Goal: Find specific page/section: Find specific page/section

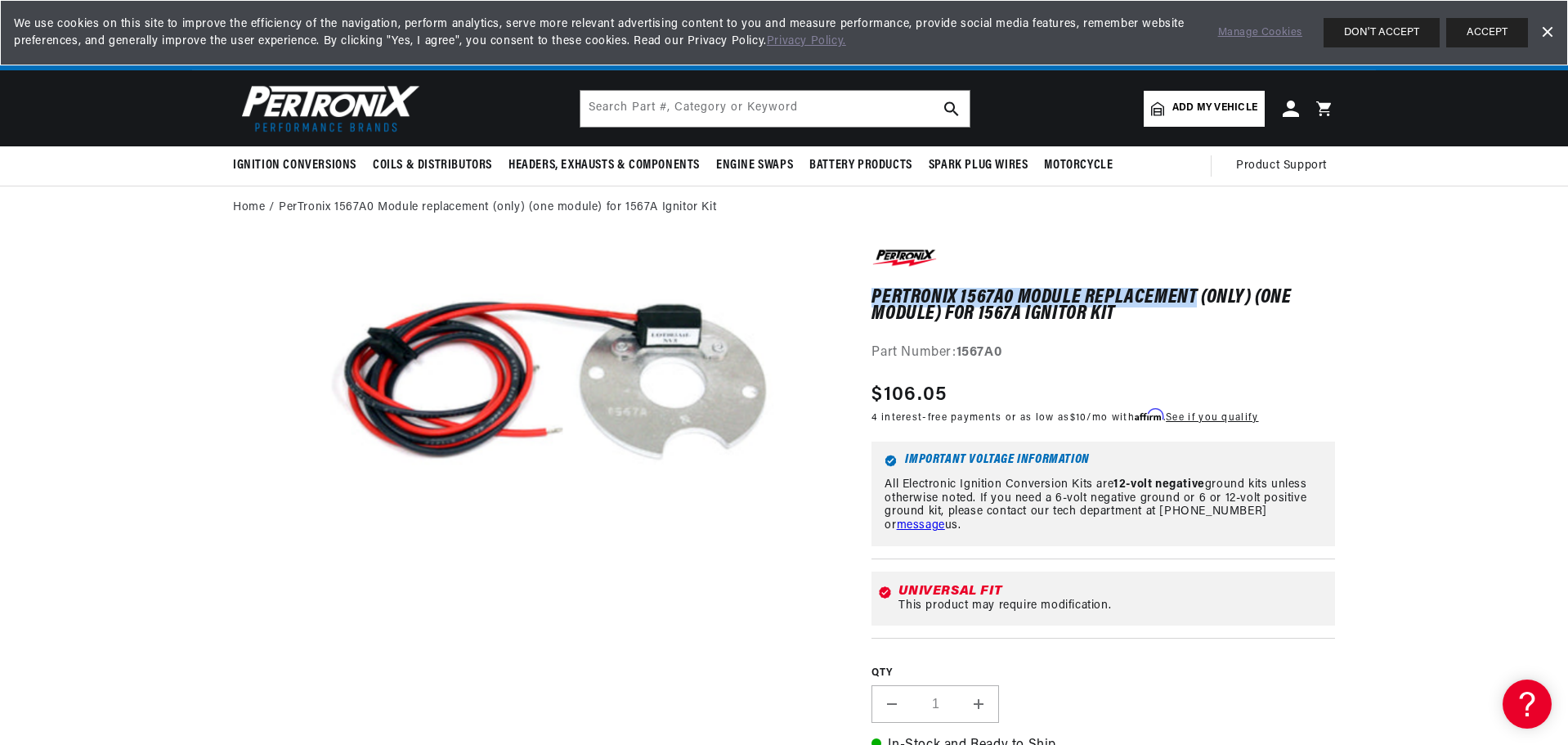
scroll to position [0, 610]
click at [1489, 36] on button "ACCEPT" at bounding box center [1487, 32] width 82 height 29
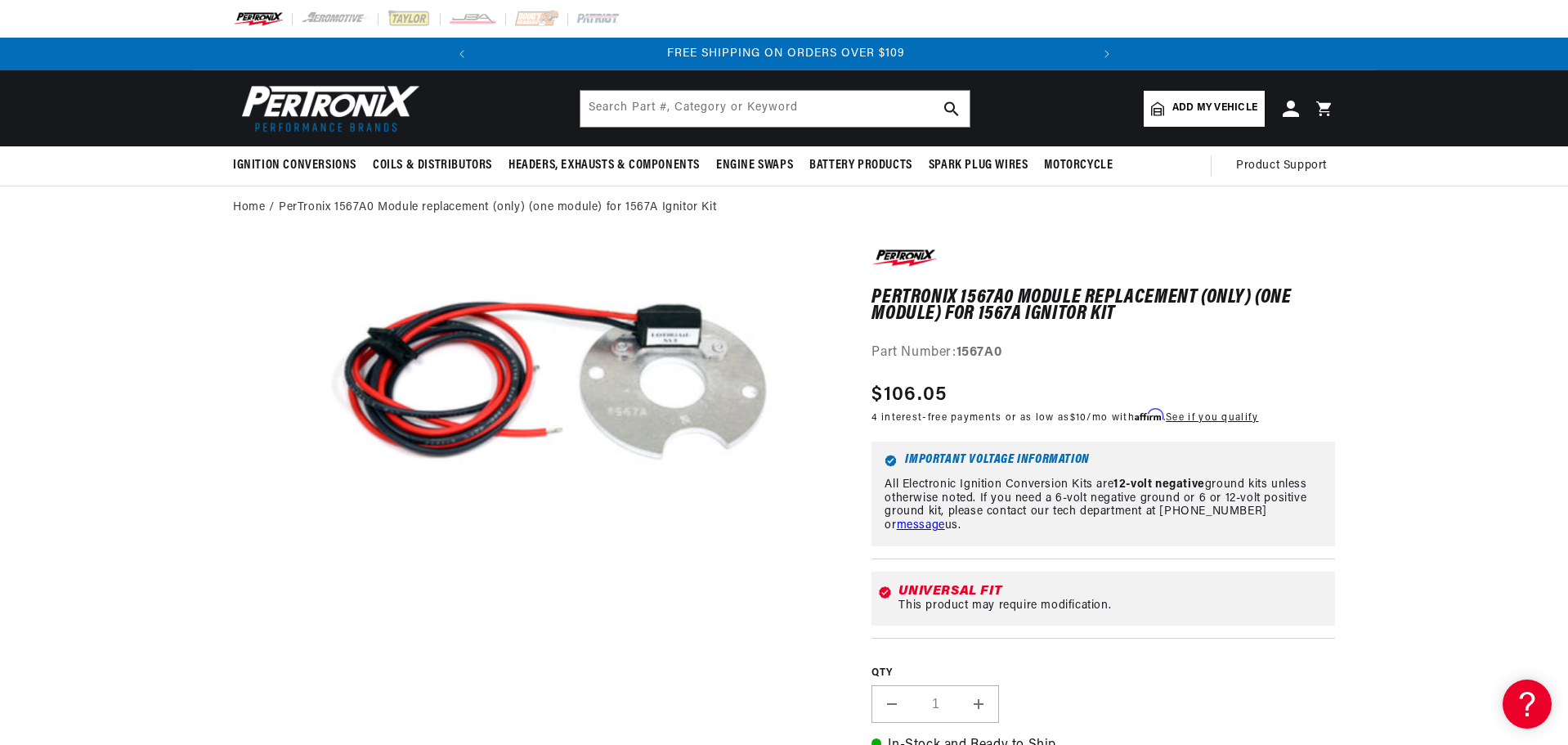
click at [812, 51] on span "FREE SHIPPING ON ORDERS OVER $109" at bounding box center [786, 53] width 238 height 12
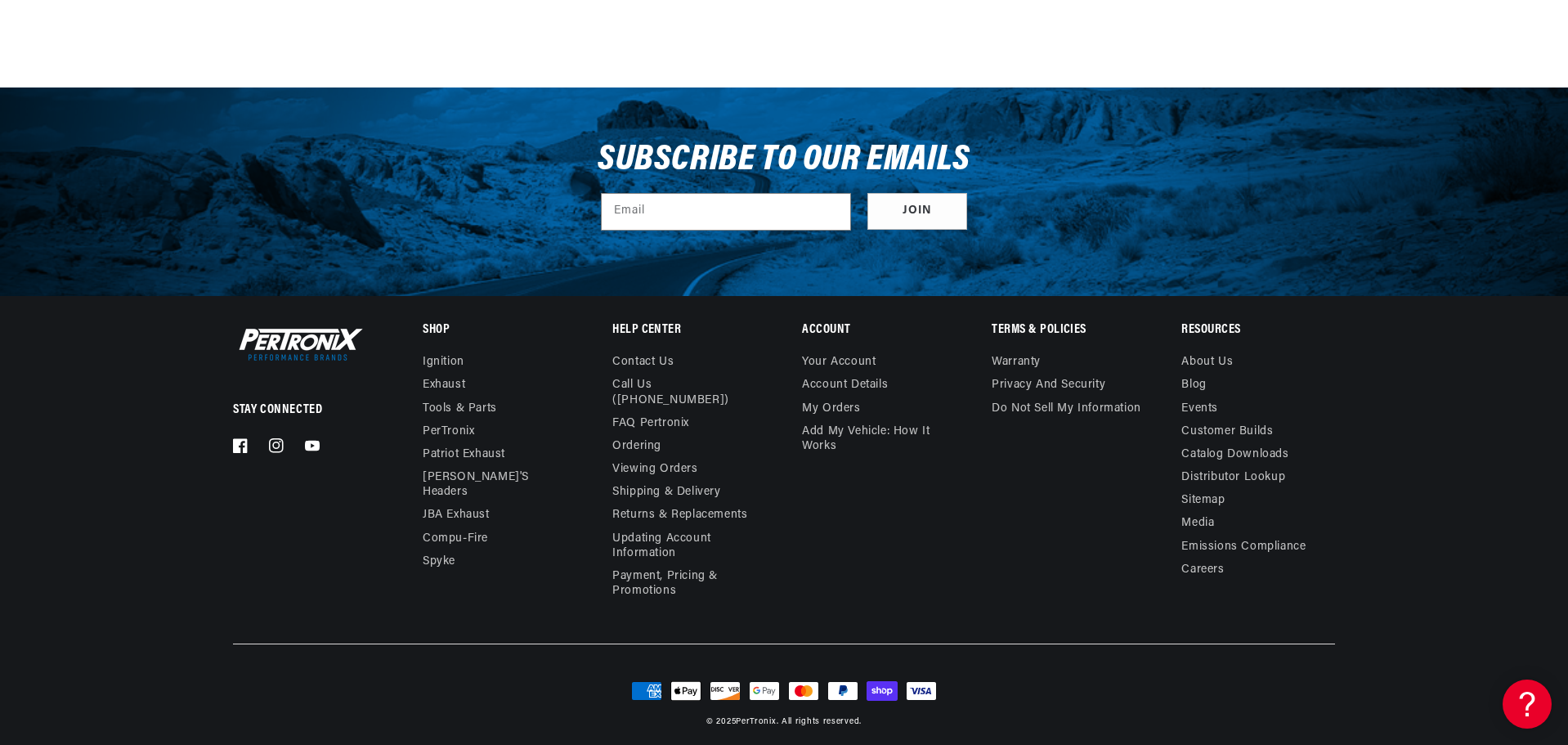
scroll to position [0, 0]
click at [1017, 360] on link "Warranty" at bounding box center [1015, 364] width 49 height 19
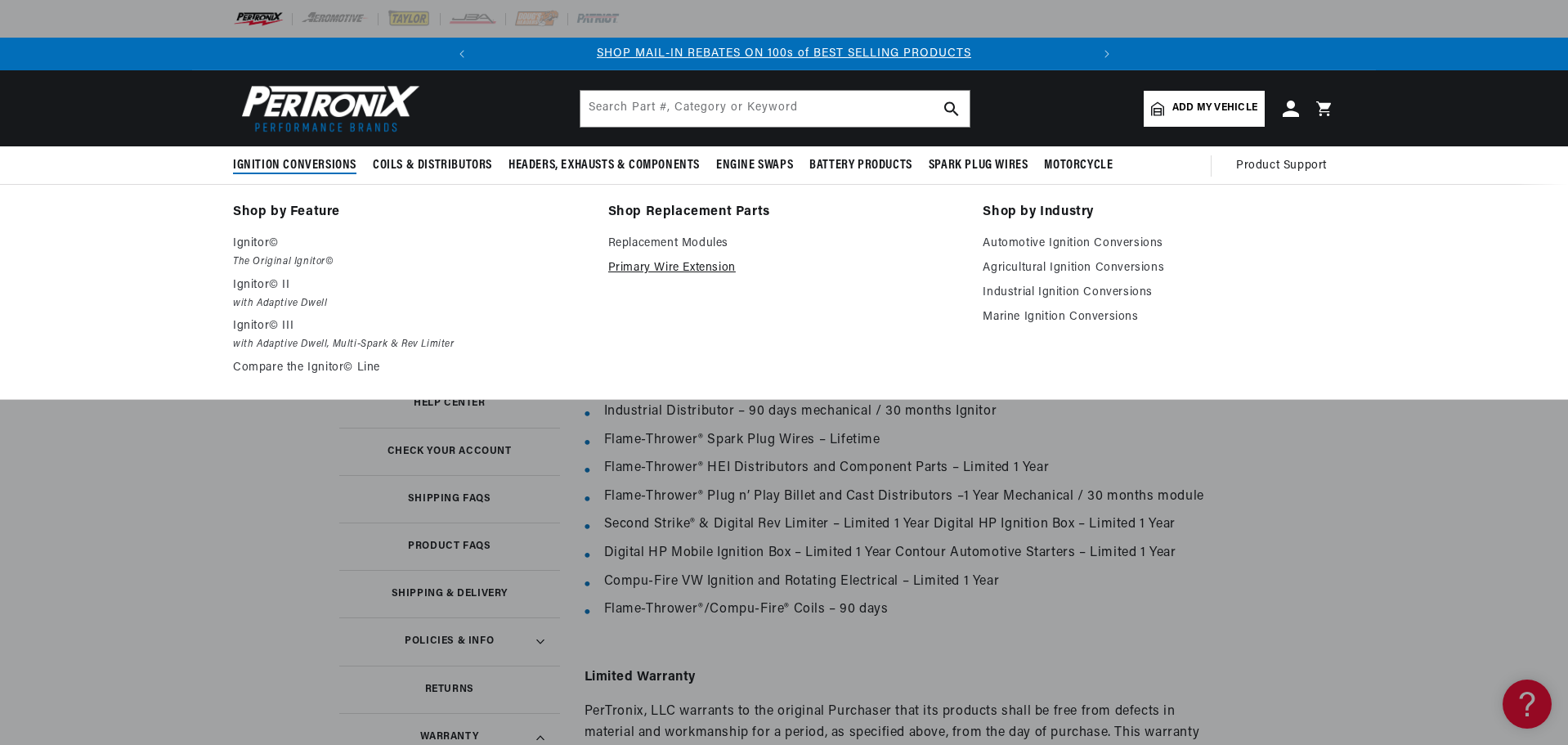
click at [670, 265] on link "Primary Wire Extension" at bounding box center [785, 268] width 352 height 20
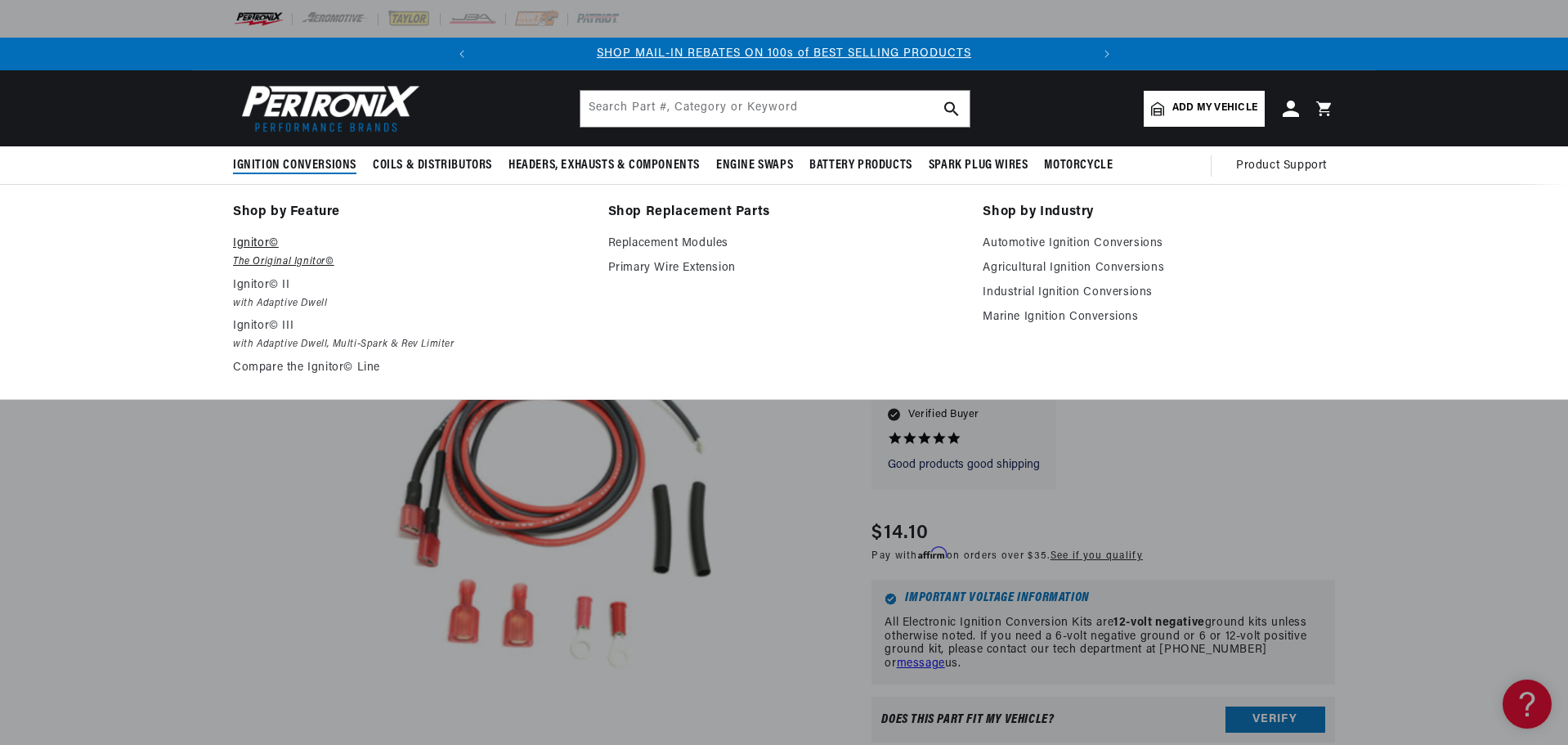
click at [258, 246] on p "Ignitor©" at bounding box center [409, 244] width 352 height 20
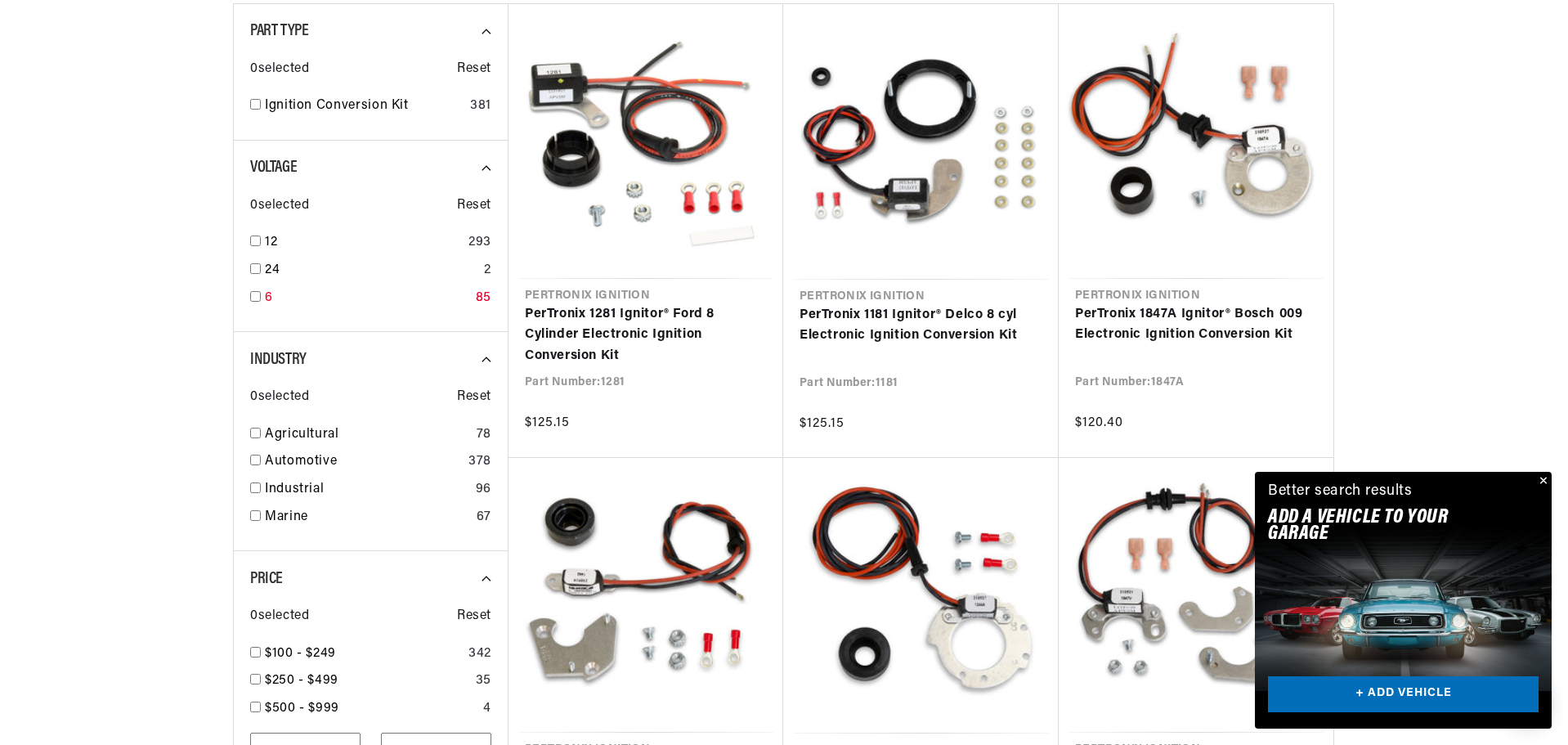
scroll to position [0, 610]
drag, startPoint x: 256, startPoint y: 296, endPoint x: 106, endPoint y: 279, distance: 151.0
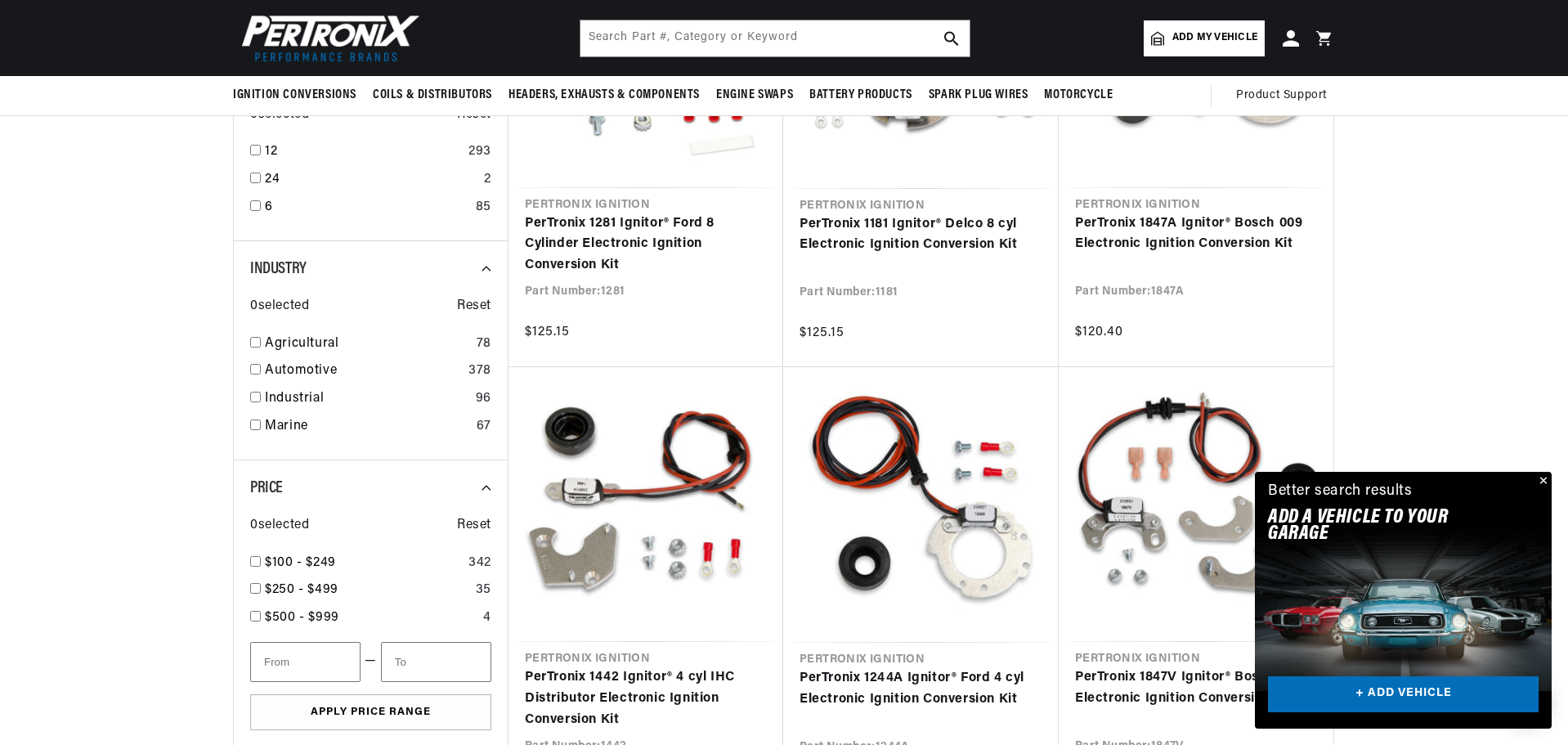
scroll to position [490, 0]
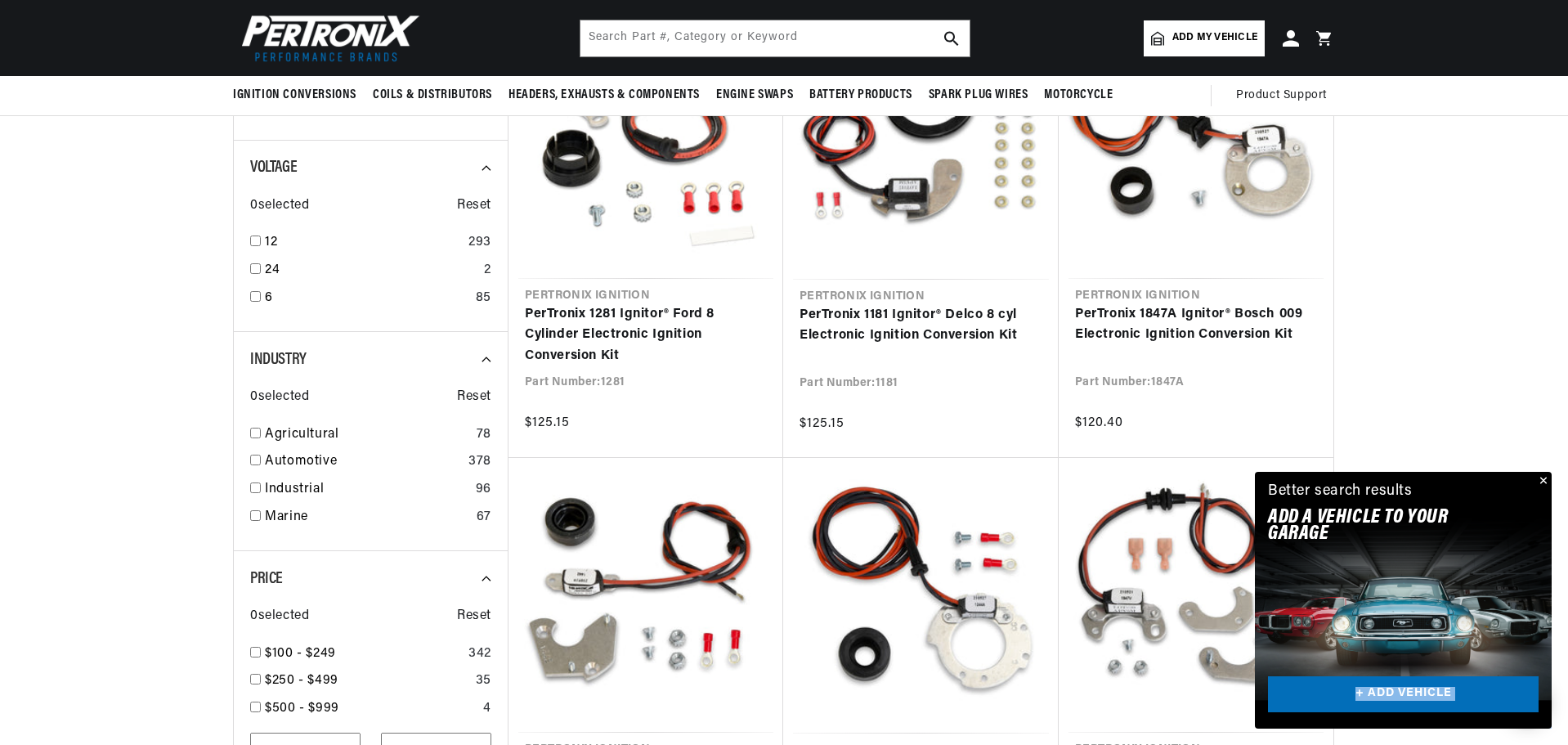
drag, startPoint x: 1546, startPoint y: 480, endPoint x: 1483, endPoint y: 539, distance: 86.3
click at [1403, 692] on link "+ ADD VEHICLE" at bounding box center [1403, 694] width 271 height 36
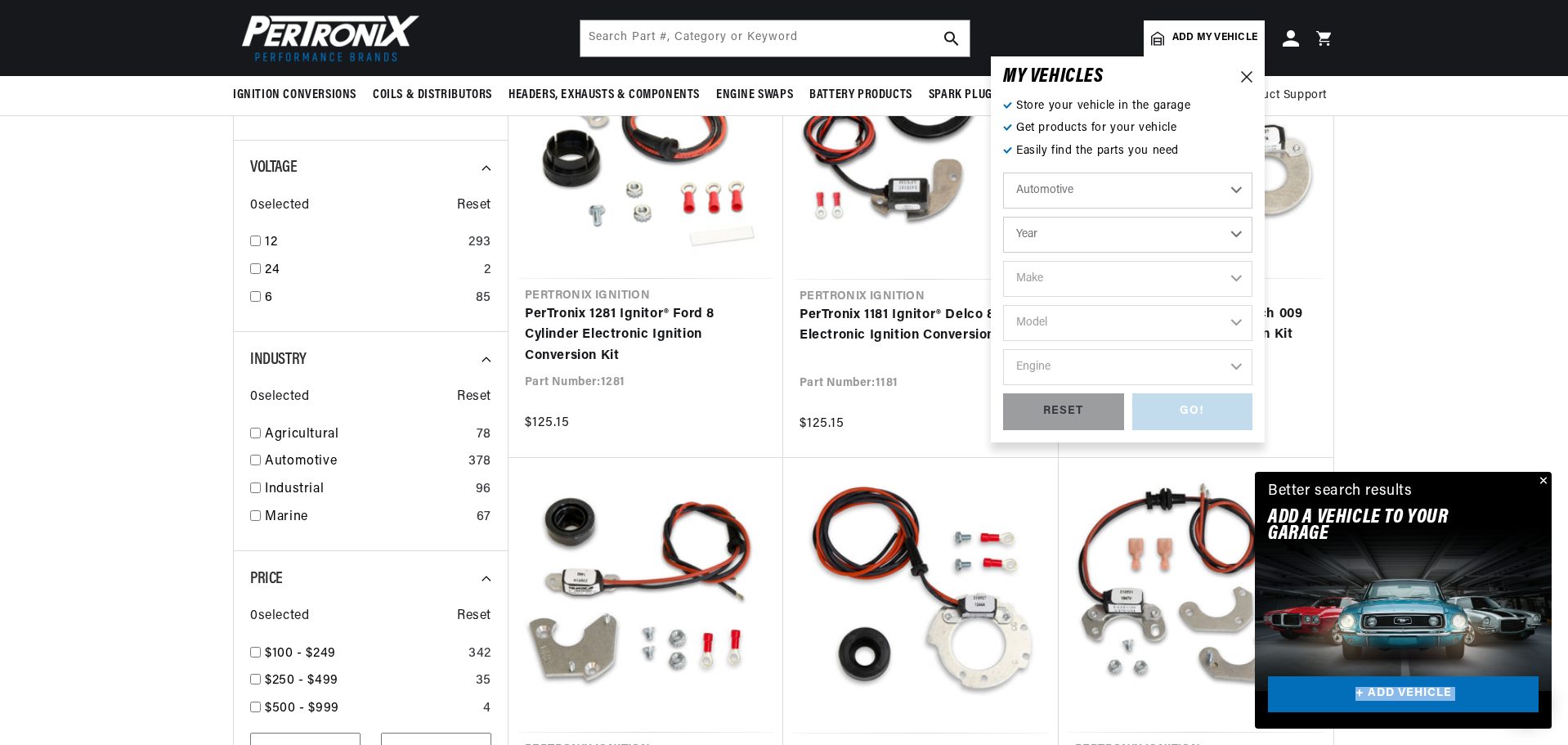
click at [1235, 234] on select "Year 2022 2021 2020 2019 2018 2017 2016 2015 2014 2013 2012 2011 2010 2009 2008…" at bounding box center [1128, 234] width 249 height 36
select select "1944"
click at [1003, 216] on select "Year 2022 2021 2020 2019 2018 2017 2016 2015 2014 2013 2012 2011 2010 2009 2008…" at bounding box center [1128, 234] width 249 height 36
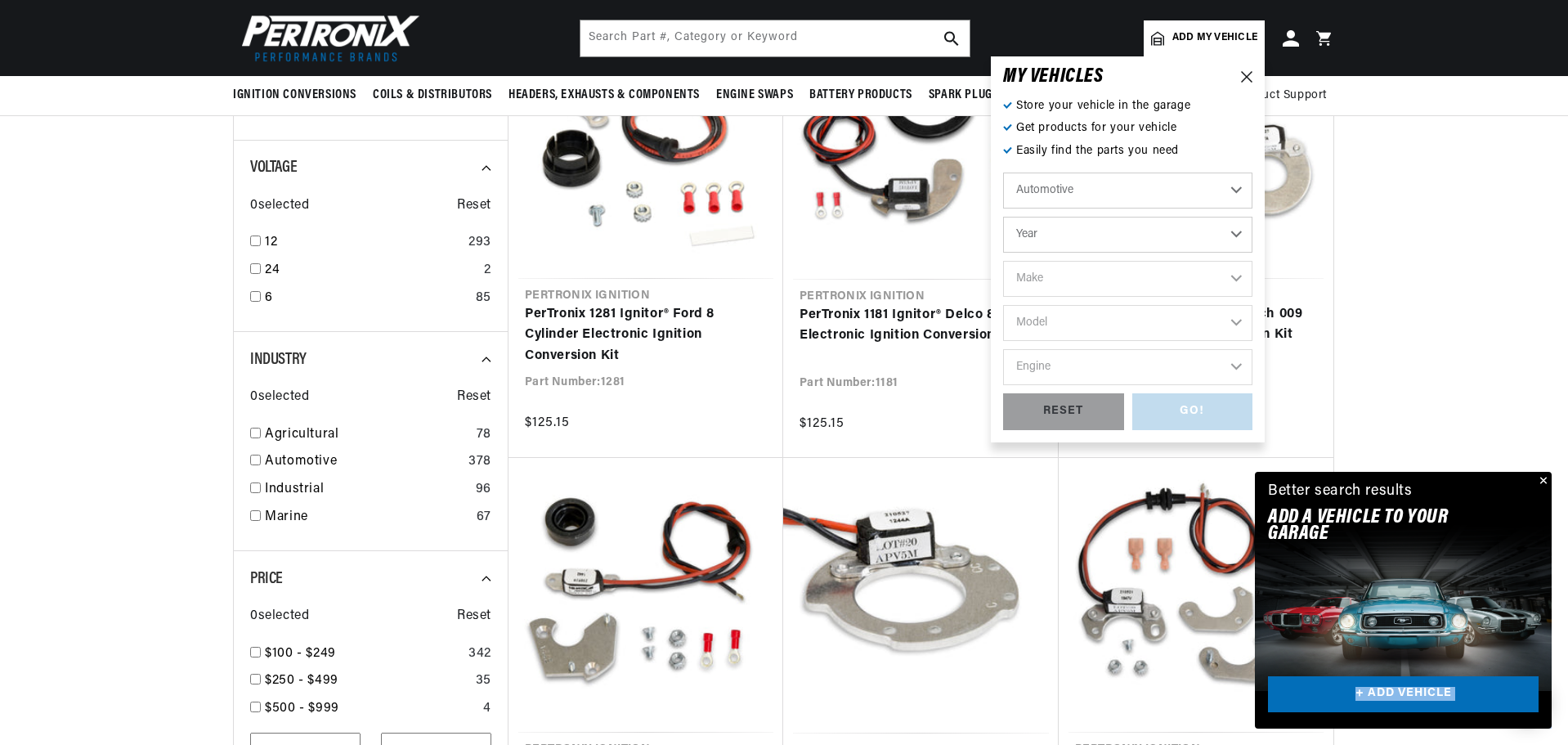
select select "1944"
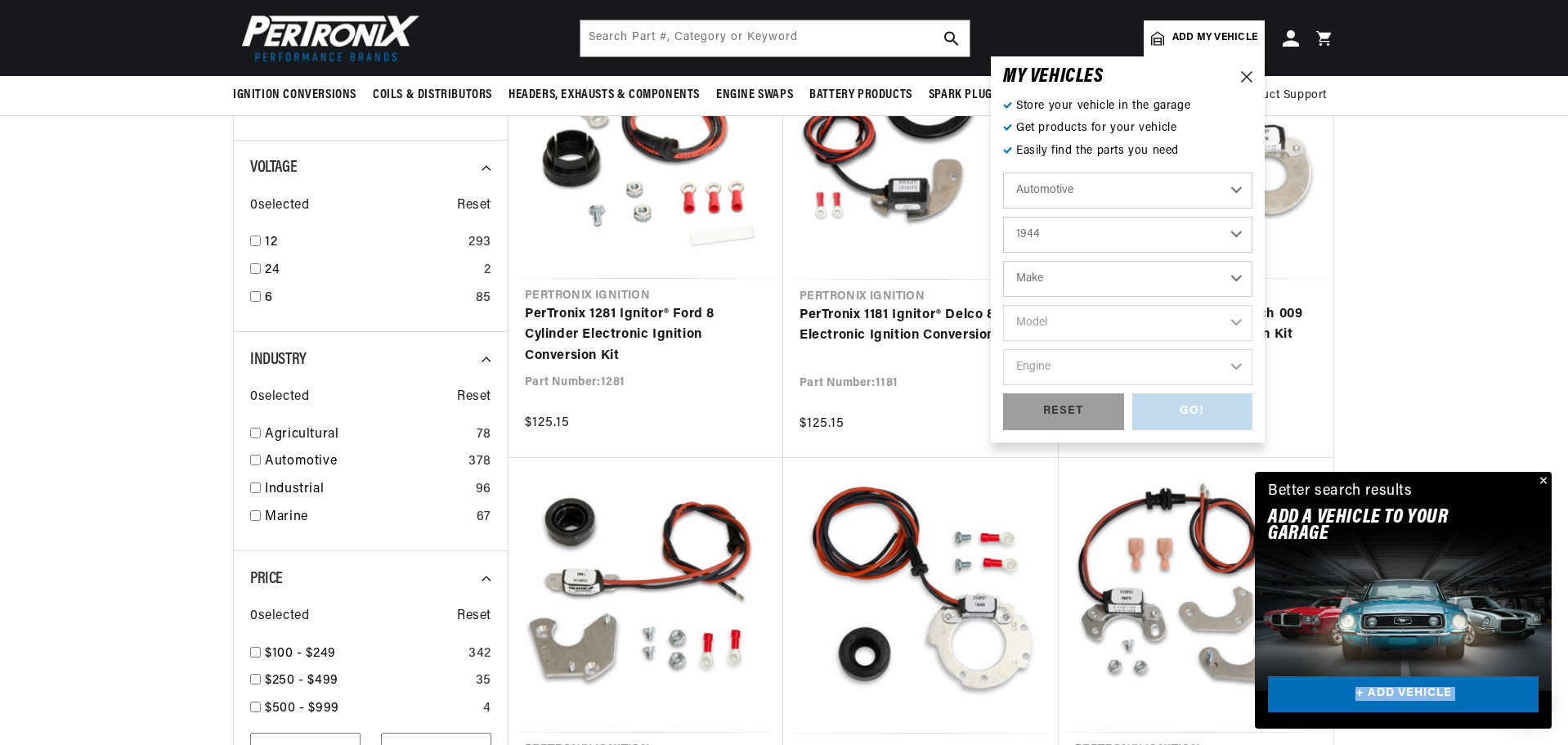
click at [1238, 275] on select "Make Chevrolet Ford Hudson" at bounding box center [1128, 279] width 249 height 36
select select "Chevrolet"
click at [1003, 261] on select "Make Chevrolet Ford Hudson" at bounding box center [1128, 279] width 249 height 36
select select "Chevrolet"
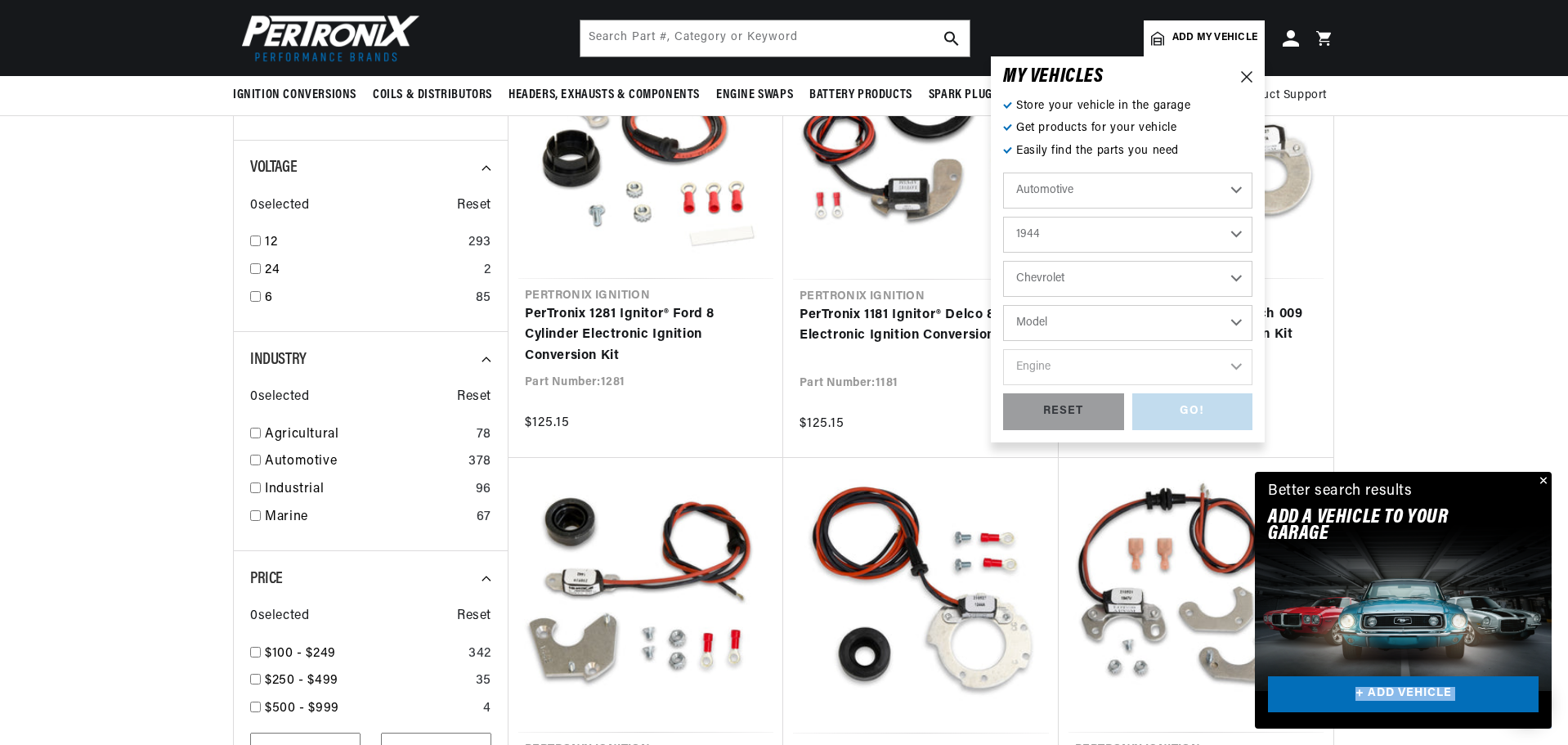
click at [1235, 320] on select "Model Truck" at bounding box center [1128, 323] width 249 height 36
select select "Truck"
click at [1003, 305] on select "Model Truck" at bounding box center [1128, 323] width 249 height 36
select select "Truck"
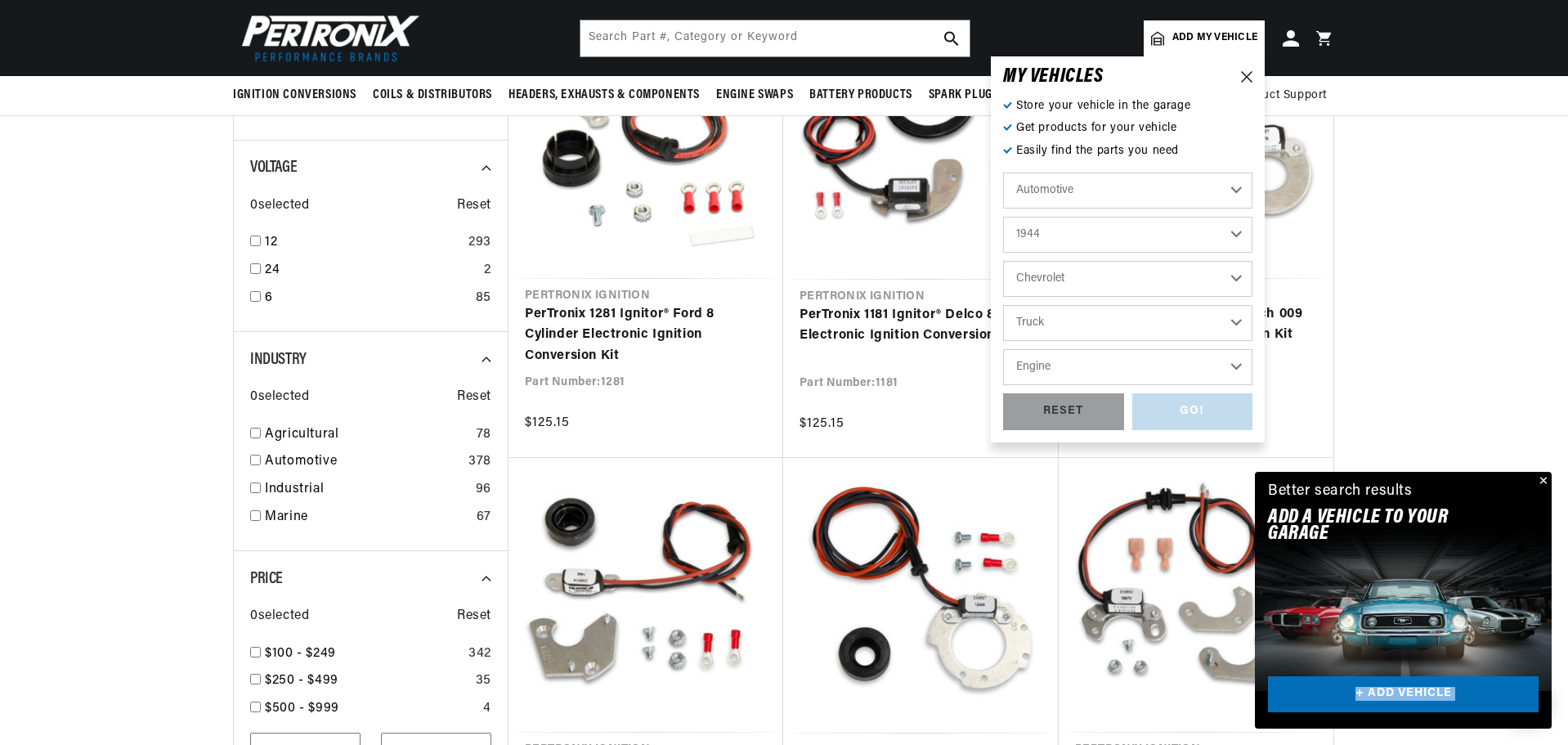
click at [1237, 365] on select "Engine 3.8L 4.3L" at bounding box center [1128, 367] width 249 height 36
select select "3.8L"
click at [1003, 349] on select "Engine 3.8L 4.3L" at bounding box center [1128, 367] width 249 height 36
select select "3.8L"
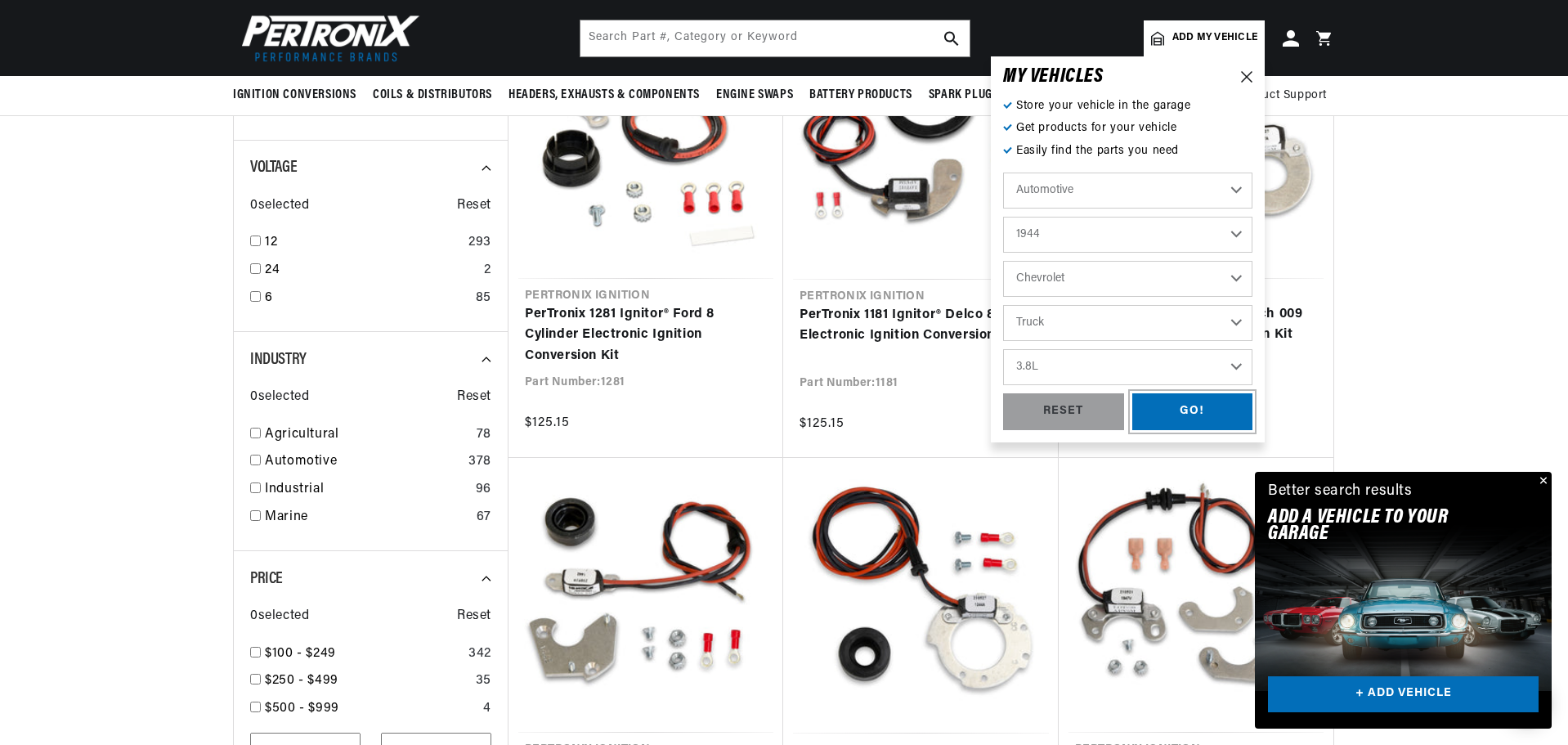
click at [1195, 408] on div "GO!" at bounding box center [1192, 411] width 121 height 36
